Goal: Information Seeking & Learning: Understand process/instructions

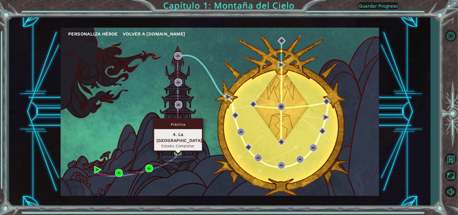
click at [175, 151] on img at bounding box center [178, 152] width 8 height 8
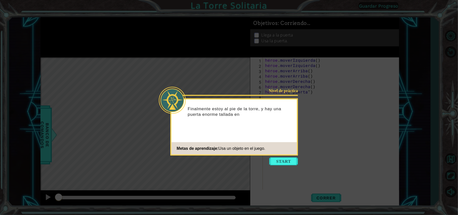
click at [285, 156] on icon at bounding box center [229, 107] width 458 height 215
click at [286, 158] on button "Comenzar" at bounding box center [283, 161] width 29 height 8
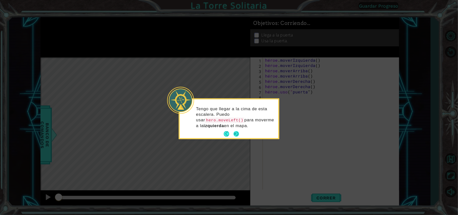
click at [234, 136] on button "Próximo" at bounding box center [236, 134] width 6 height 6
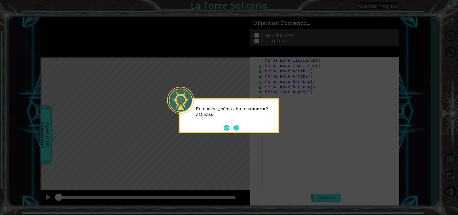
click at [235, 129] on button "Próximo" at bounding box center [236, 127] width 7 height 7
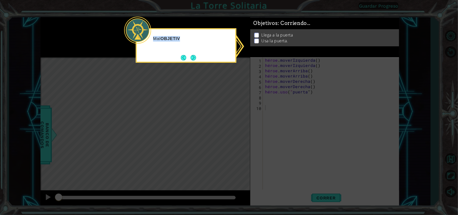
drag, startPoint x: 235, startPoint y: 129, endPoint x: 199, endPoint y: 42, distance: 93.5
click at [199, 42] on body "1 [DEMOGRAPHIC_DATA] XXXXXXXXXXXXXXXXXXXXXXXXXXXXXXXXXXXXXXXXXXXXXXXXXXXXXXXXXX…" at bounding box center [229, 107] width 458 height 215
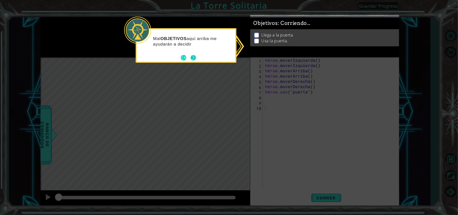
click at [193, 55] on button "Próximo" at bounding box center [193, 58] width 6 height 6
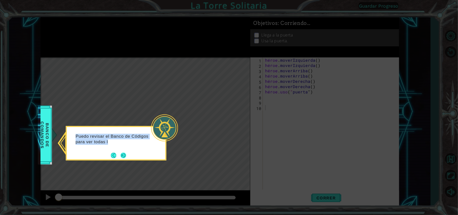
drag, startPoint x: 124, startPoint y: 161, endPoint x: 122, endPoint y: 156, distance: 5.5
click at [122, 156] on body "1 [DEMOGRAPHIC_DATA] XXXXXXXXXXXXXXXXXXXXXXXXXXXXXXXXXXXXXXXXXXXXXXXXXXXXXXXXXX…" at bounding box center [229, 107] width 458 height 215
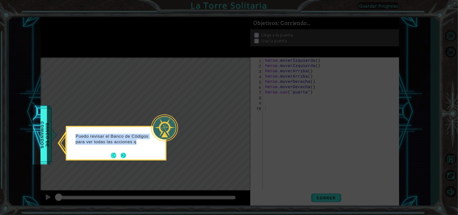
click at [122, 156] on button "Próximo" at bounding box center [123, 155] width 6 height 6
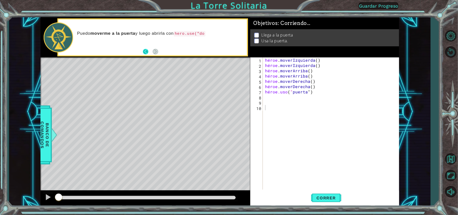
click at [145, 52] on button "Atrás" at bounding box center [148, 52] width 10 height 6
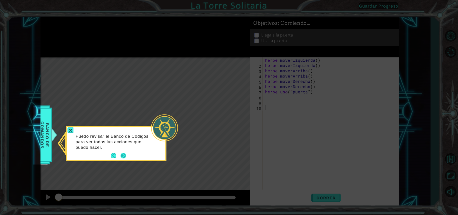
click at [125, 155] on button "Próximo" at bounding box center [123, 156] width 6 height 6
